Goal: Information Seeking & Learning: Understand process/instructions

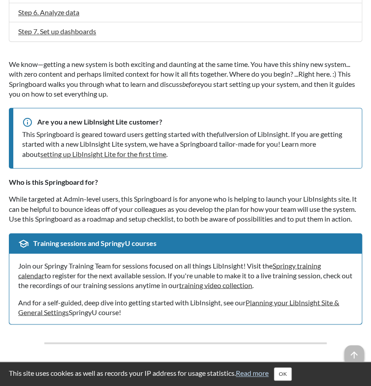
scroll to position [532, 0]
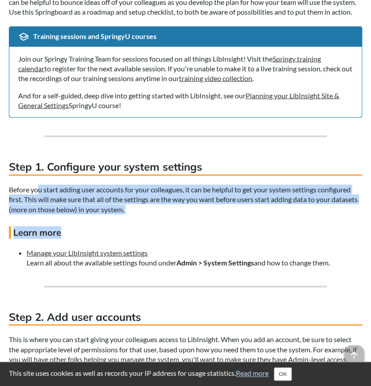
drag, startPoint x: 67, startPoint y: 193, endPoint x: 201, endPoint y: 236, distance: 140.6
click at [201, 236] on h4 "Learn more" at bounding box center [185, 232] width 353 height 12
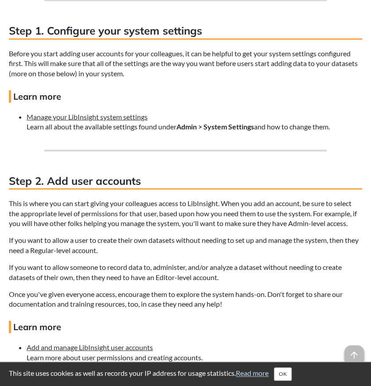
scroll to position [679, 0]
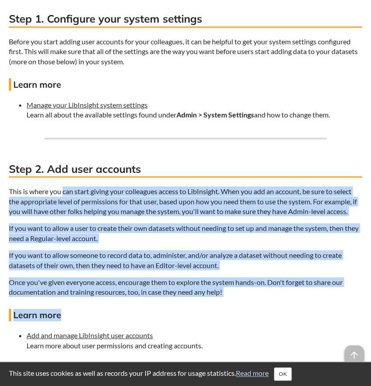
drag, startPoint x: 64, startPoint y: 186, endPoint x: 256, endPoint y: 312, distance: 230.1
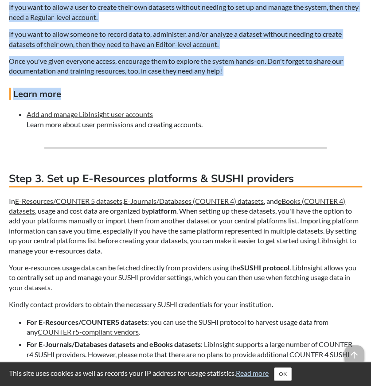
scroll to position [975, 0]
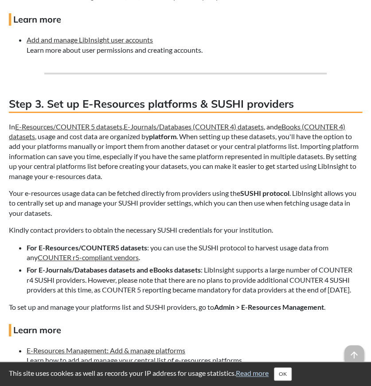
drag, startPoint x: 76, startPoint y: 166, endPoint x: 59, endPoint y: 154, distance: 20.6
click at [76, 164] on p "In E-Resources/COUNTER 5 datasets , E-Journals/Databases (COUNTER 4) datasets ,…" at bounding box center [185, 151] width 353 height 59
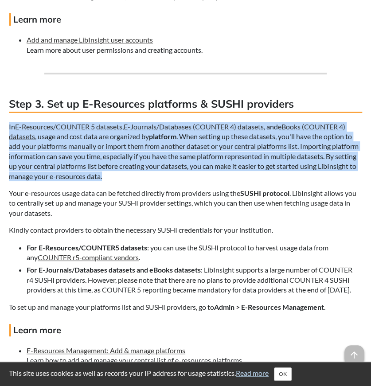
drag, startPoint x: 10, startPoint y: 122, endPoint x: 197, endPoint y: 176, distance: 195.0
click at [197, 176] on p "In E-Resources/COUNTER 5 datasets , E-Journals/Databases (COUNTER 4) datasets ,…" at bounding box center [185, 151] width 353 height 59
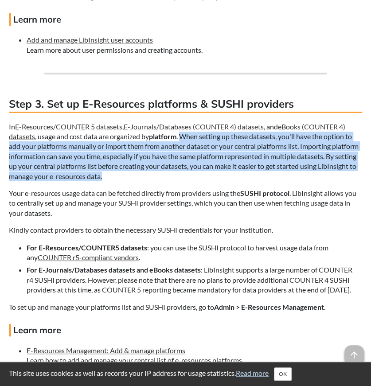
drag, startPoint x: 183, startPoint y: 135, endPoint x: 203, endPoint y: 174, distance: 43.6
click at [203, 174] on p "In E-Resources/COUNTER 5 datasets , E-Journals/Databases (COUNTER 4) datasets ,…" at bounding box center [185, 151] width 353 height 59
click at [200, 175] on p "In E-Resources/COUNTER 5 datasets , E-Journals/Databases (COUNTER 4) datasets ,…" at bounding box center [185, 151] width 353 height 59
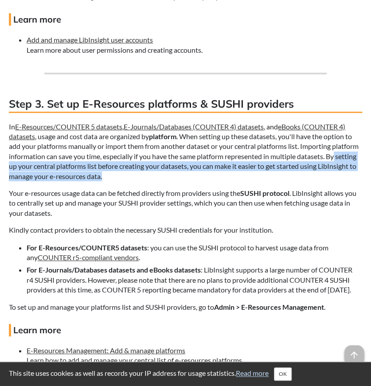
drag, startPoint x: 17, startPoint y: 163, endPoint x: 187, endPoint y: 174, distance: 170.9
click at [187, 174] on p "In E-Resources/COUNTER 5 datasets , E-Journals/Databases (COUNTER 4) datasets ,…" at bounding box center [185, 151] width 353 height 59
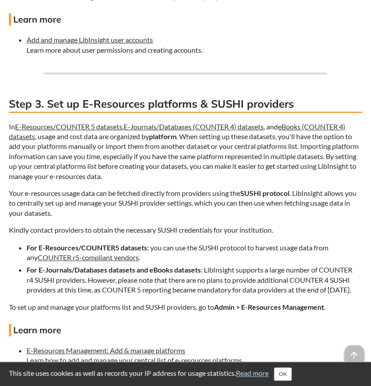
drag, startPoint x: 187, startPoint y: 174, endPoint x: 170, endPoint y: 136, distance: 41.0
click at [170, 136] on strong "platform" at bounding box center [162, 136] width 27 height 8
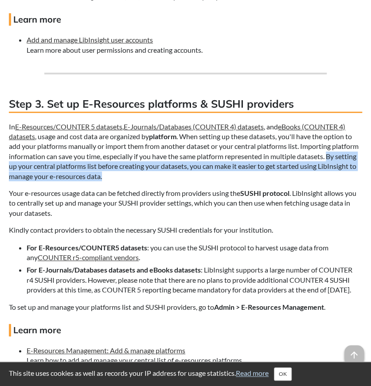
drag, startPoint x: 4, startPoint y: 170, endPoint x: 163, endPoint y: 175, distance: 158.2
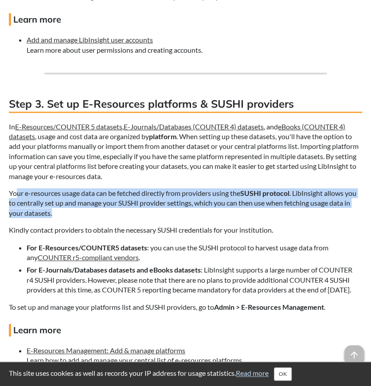
drag, startPoint x: 16, startPoint y: 191, endPoint x: 111, endPoint y: 214, distance: 97.9
click at [111, 214] on p "Your e-resources usage data can be fetched directly from providers using the SU…" at bounding box center [185, 203] width 353 height 30
drag, startPoint x: 106, startPoint y: 214, endPoint x: 8, endPoint y: 192, distance: 100.4
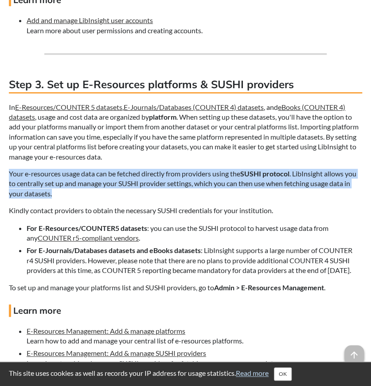
scroll to position [1004, 0]
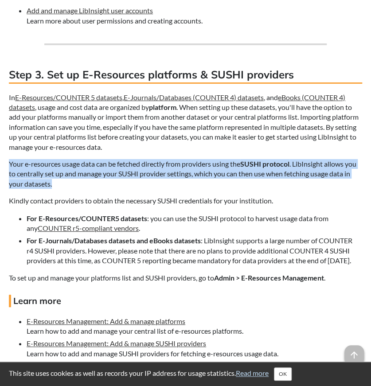
drag, startPoint x: 4, startPoint y: 205, endPoint x: 350, endPoint y: 271, distance: 353.1
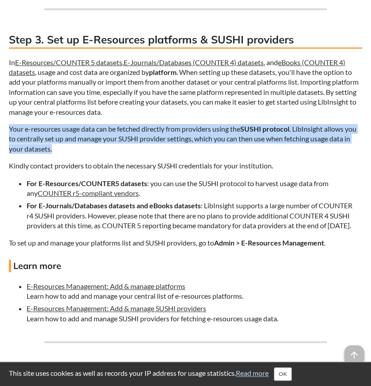
scroll to position [1122, 0]
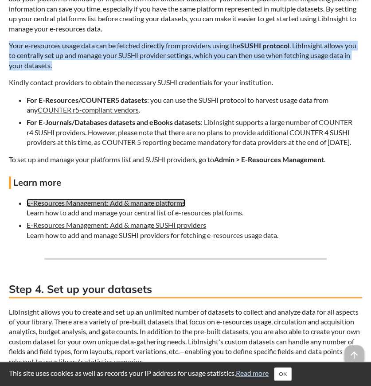
click at [165, 207] on link "E-Resources Management: Add & manage platforms" at bounding box center [106, 202] width 159 height 8
